Goal: Check status

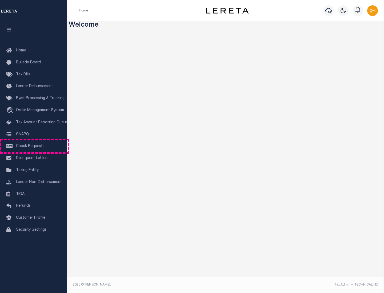
click at [33, 146] on span "Check Requests" at bounding box center [30, 146] width 29 height 4
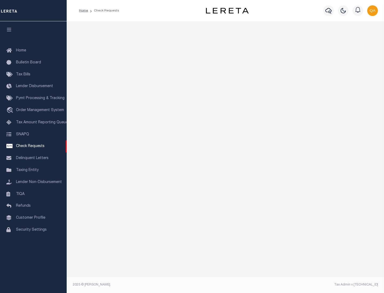
select select "50"
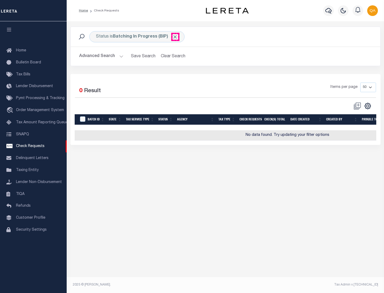
click at [175, 37] on span "Click to Remove" at bounding box center [175, 37] width 6 height 6
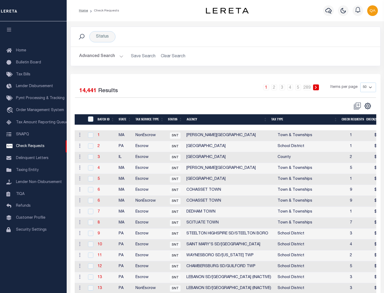
scroll to position [257, 0]
